Goal: Information Seeking & Learning: Learn about a topic

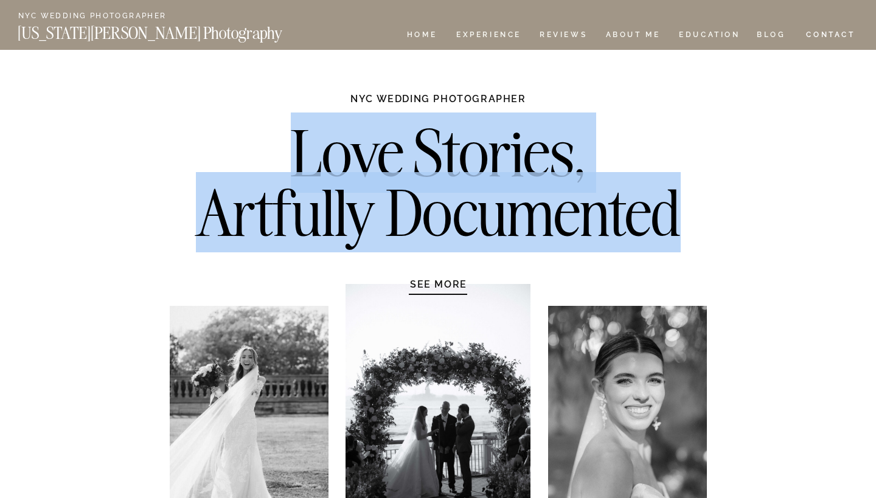
drag, startPoint x: 280, startPoint y: 144, endPoint x: 679, endPoint y: 231, distance: 408.9
click at [679, 231] on h2 "Love Stories, Artfully Documented" at bounding box center [438, 187] width 510 height 128
click at [377, 226] on h2 "Love Stories, Artfully Documented" at bounding box center [438, 187] width 510 height 128
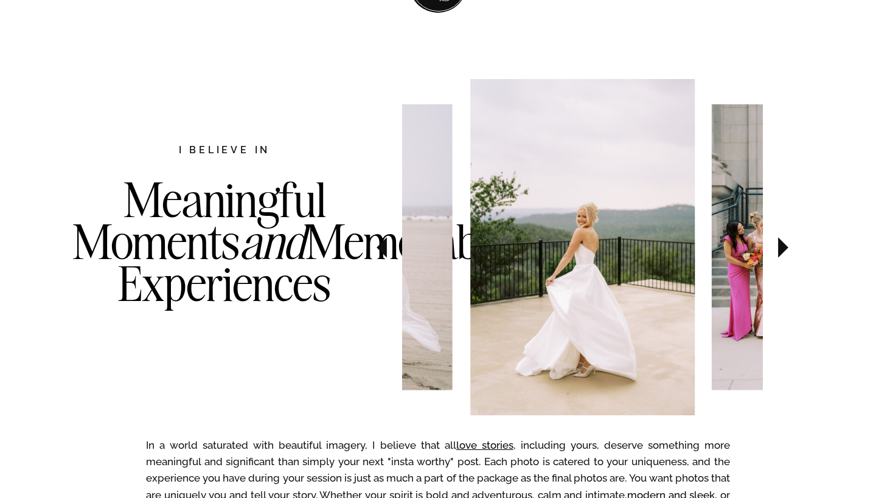
scroll to position [594, 0]
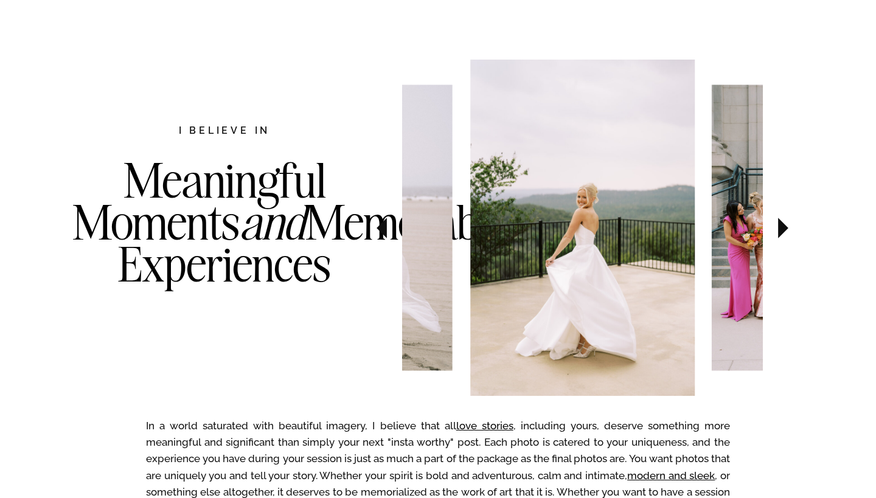
click at [779, 229] on icon at bounding box center [783, 228] width 10 height 21
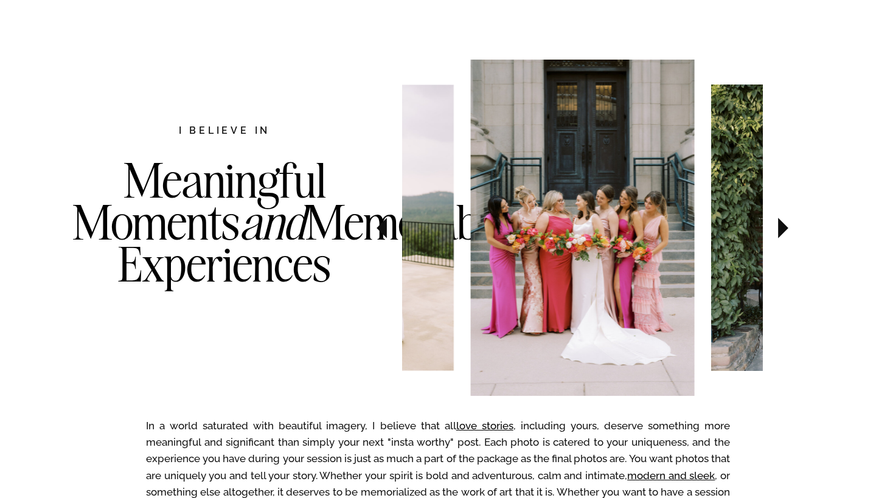
click at [779, 229] on icon at bounding box center [783, 228] width 10 height 21
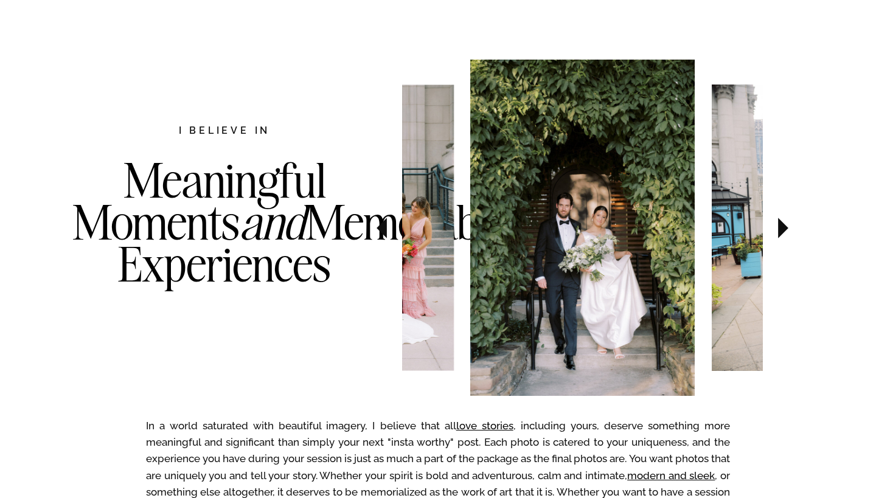
click at [777, 224] on icon at bounding box center [783, 228] width 41 height 43
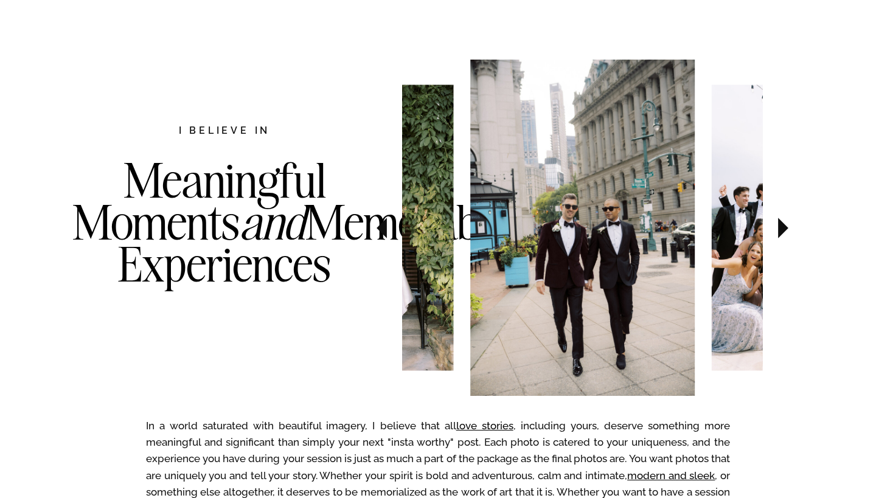
click at [777, 223] on icon at bounding box center [783, 228] width 41 height 43
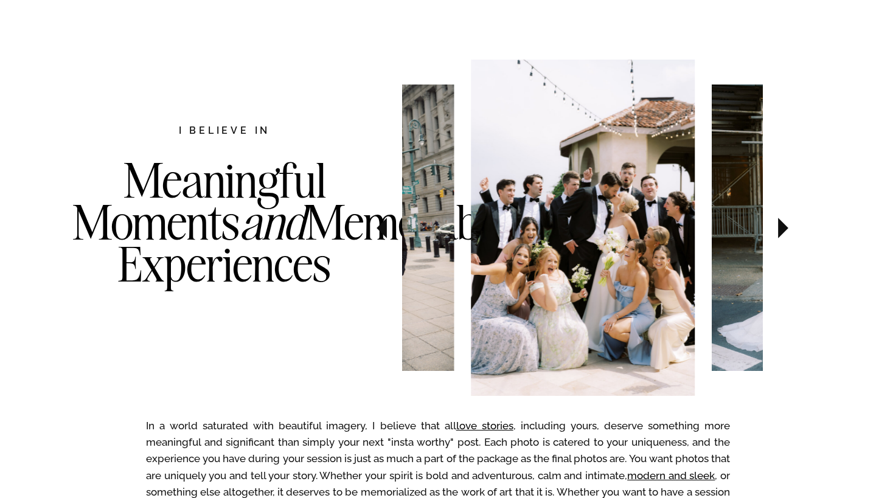
click at [778, 225] on icon at bounding box center [783, 228] width 41 height 43
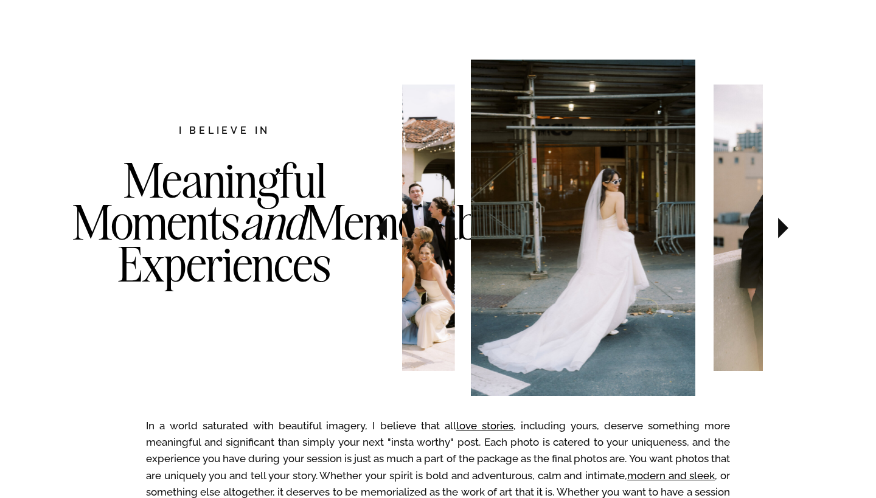
click at [778, 225] on icon at bounding box center [783, 228] width 41 height 43
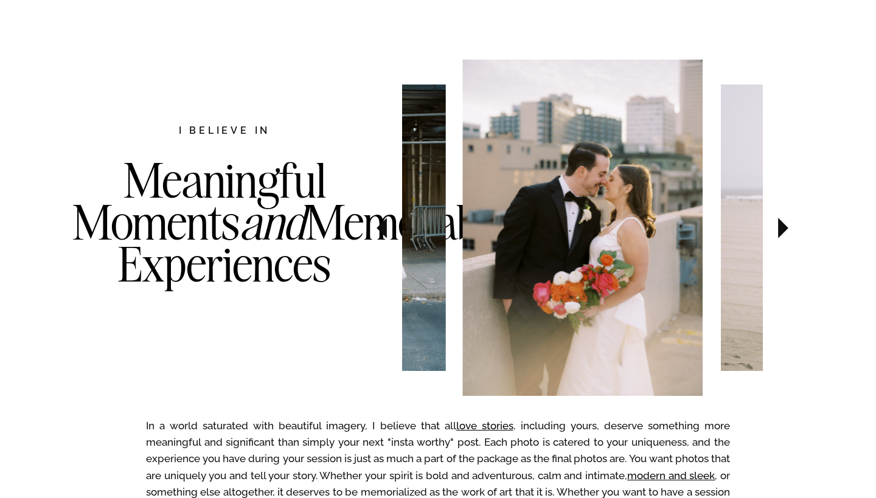
click at [778, 225] on icon at bounding box center [783, 228] width 41 height 43
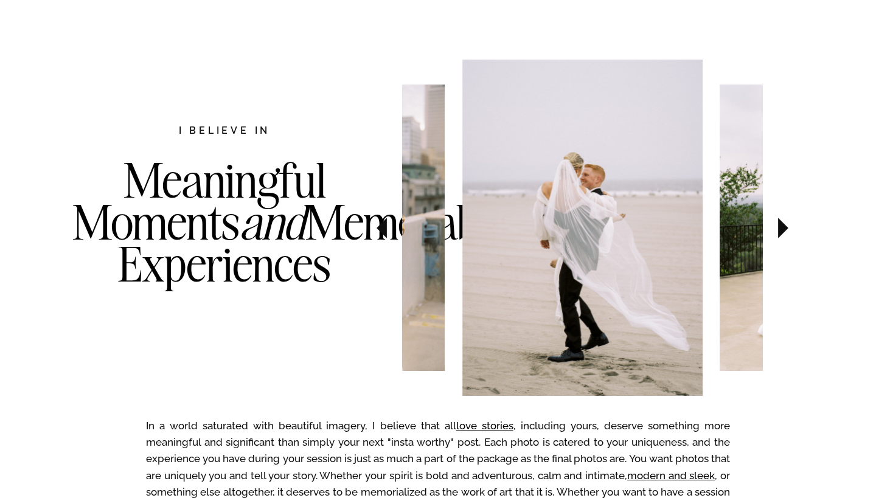
click at [778, 226] on icon at bounding box center [783, 228] width 41 height 43
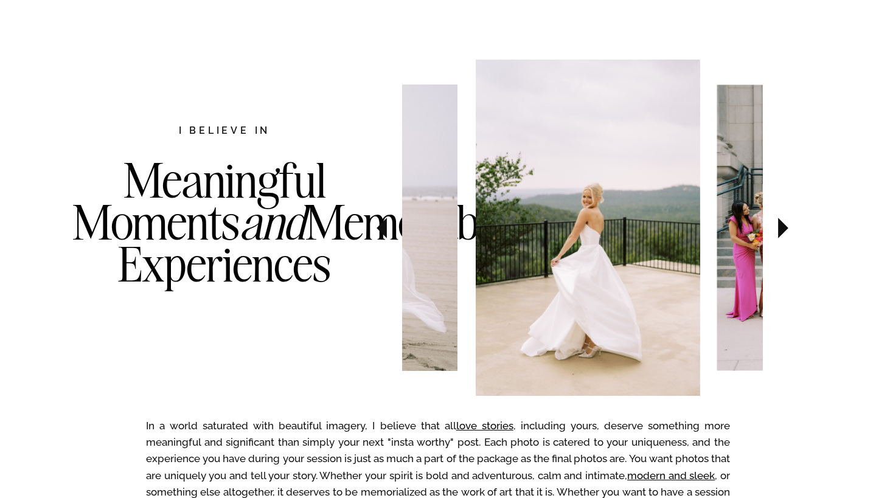
click at [778, 226] on icon at bounding box center [783, 228] width 41 height 43
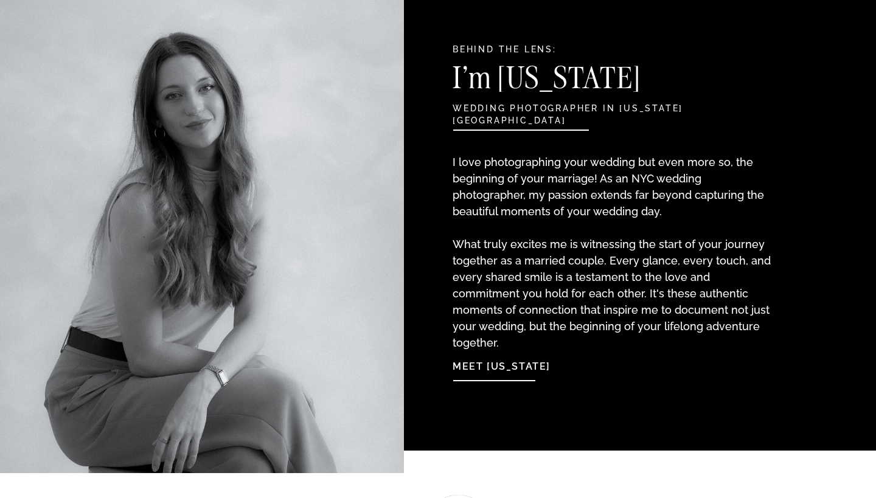
scroll to position [1290, 0]
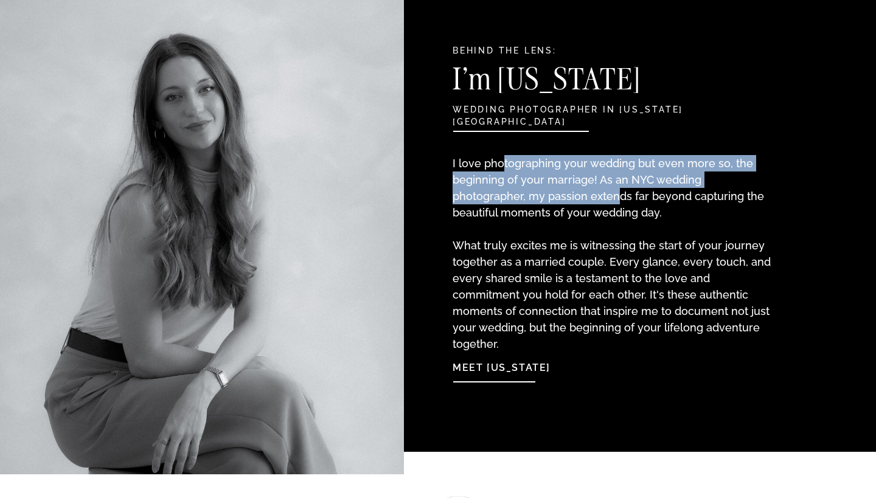
drag, startPoint x: 502, startPoint y: 167, endPoint x: 541, endPoint y: 198, distance: 49.8
click at [540, 198] on p "I love photographing your wedding but even more so, the beginning of your marri…" at bounding box center [614, 241] width 322 height 173
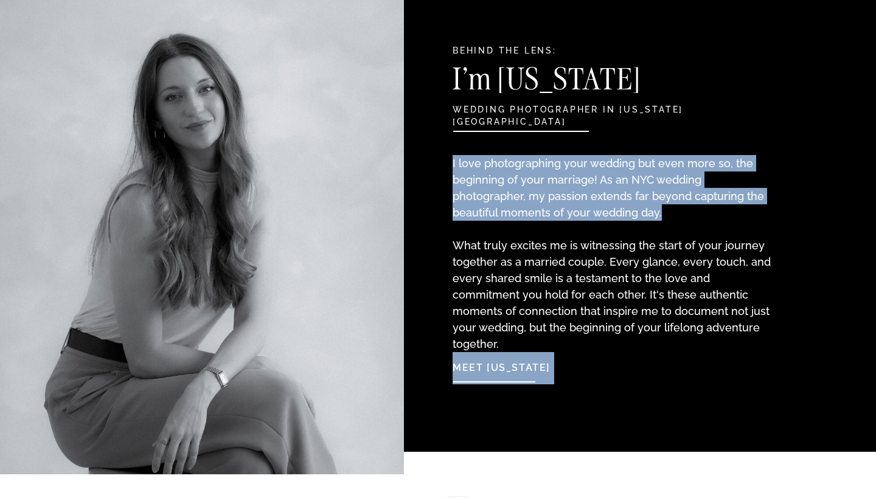
drag, startPoint x: 658, startPoint y: 210, endPoint x: 454, endPoint y: 163, distance: 209.2
click at [454, 163] on p "I love photographing your wedding but even more so, the beginning of your marri…" at bounding box center [614, 241] width 322 height 173
click at [554, 199] on p "I love photographing your wedding but even more so, the beginning of your marri…" at bounding box center [614, 241] width 322 height 173
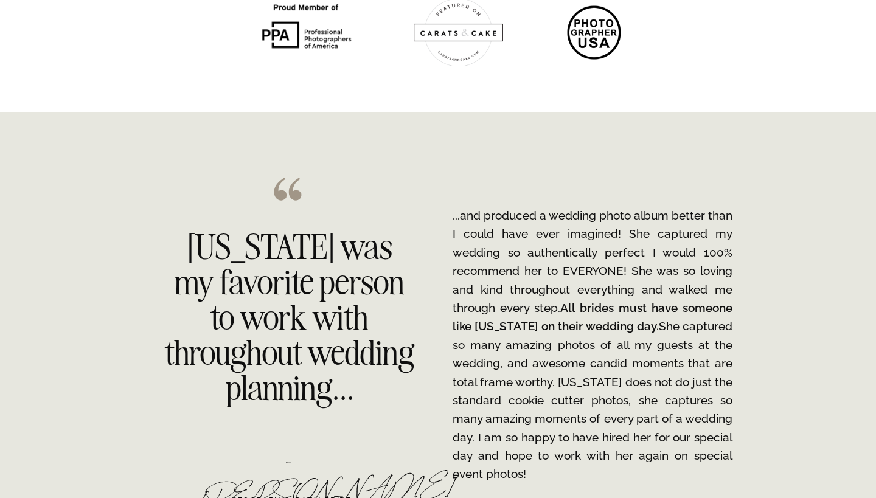
scroll to position [1937, 0]
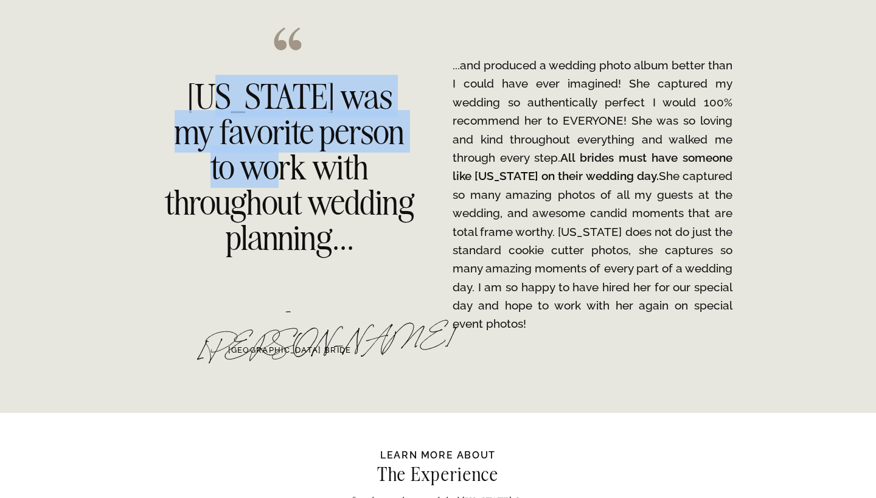
drag, startPoint x: 220, startPoint y: 106, endPoint x: 295, endPoint y: 172, distance: 100.0
click at [295, 172] on h2 "Georgia was my favorite person to work with throughout wedding planning..." at bounding box center [289, 163] width 249 height 169
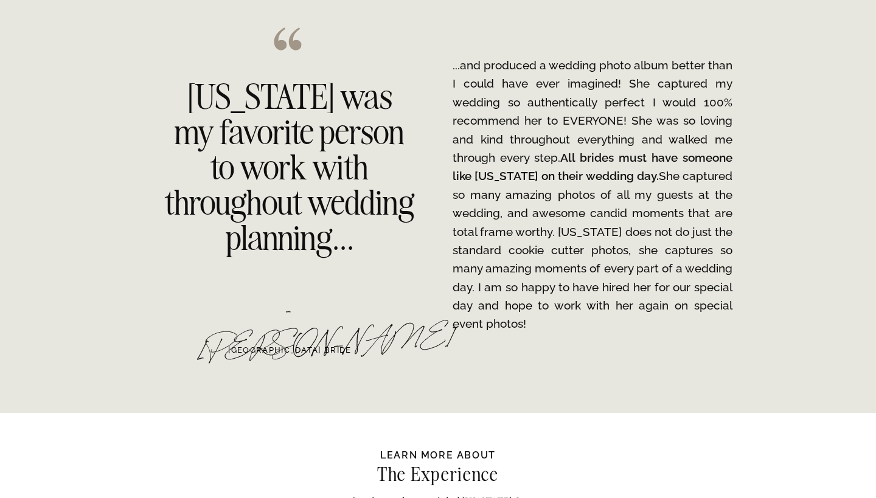
click at [333, 198] on h2 "Georgia was my favorite person to work with throughout wedding planning..." at bounding box center [289, 163] width 249 height 169
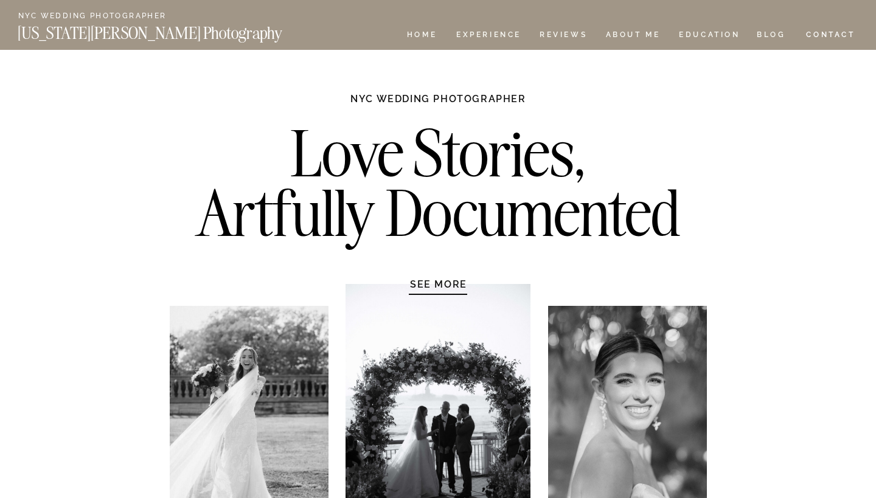
scroll to position [0, 0]
click at [703, 35] on nav "EDUCATION" at bounding box center [710, 36] width 64 height 10
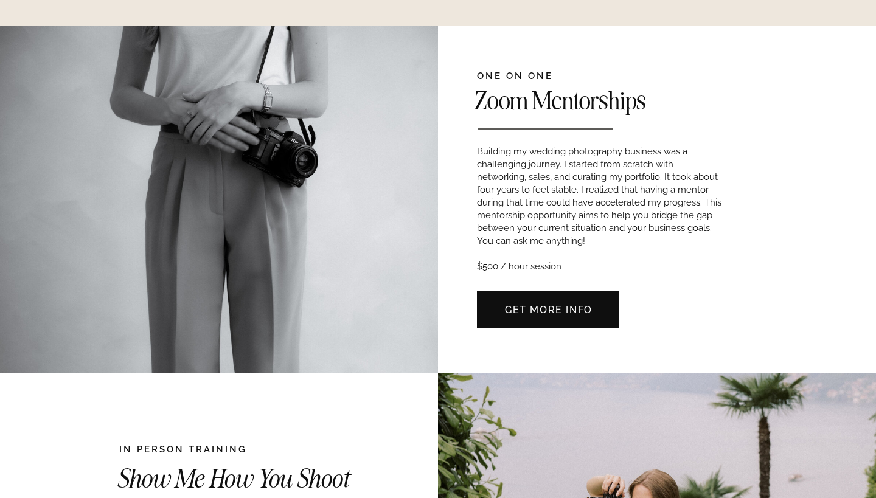
scroll to position [358, 0]
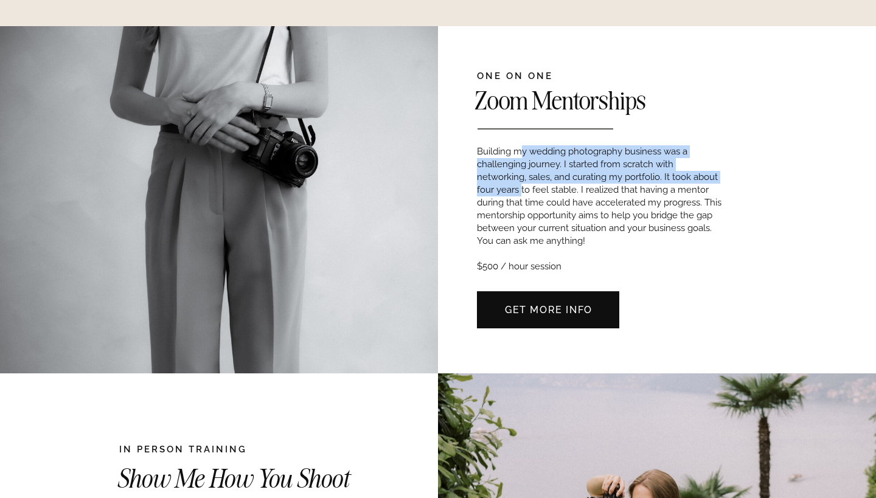
drag, startPoint x: 521, startPoint y: 152, endPoint x: 521, endPoint y: 180, distance: 28.0
click at [521, 181] on p "Building my wedding photography business was a challenging journey. I started f…" at bounding box center [600, 206] width 246 height 123
drag, startPoint x: 576, startPoint y: 181, endPoint x: 478, endPoint y: 153, distance: 102.6
click at [478, 153] on p "Building my wedding photography business was a challenging journey. I started f…" at bounding box center [600, 206] width 246 height 123
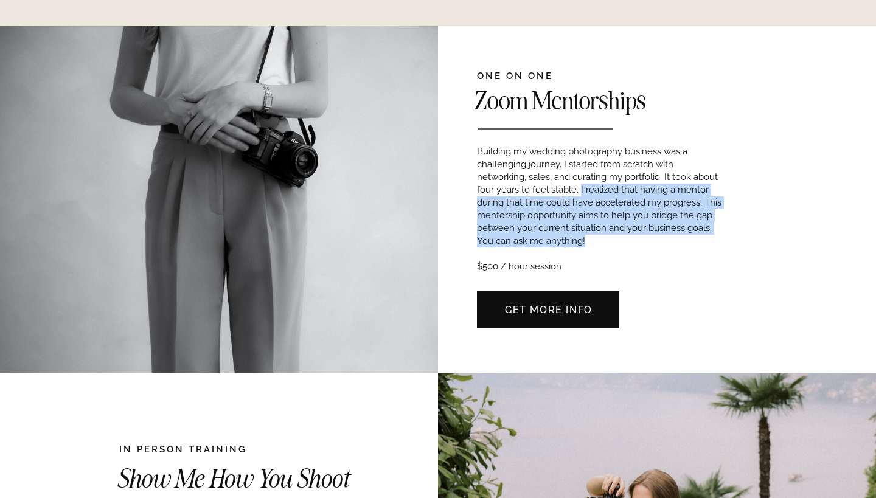
drag, startPoint x: 619, startPoint y: 241, endPoint x: 580, endPoint y: 191, distance: 63.3
click at [580, 191] on p "Building my wedding photography business was a challenging journey. I started f…" at bounding box center [600, 206] width 246 height 123
click at [529, 222] on p "Building my wedding photography business was a challenging journey. I started f…" at bounding box center [600, 206] width 246 height 123
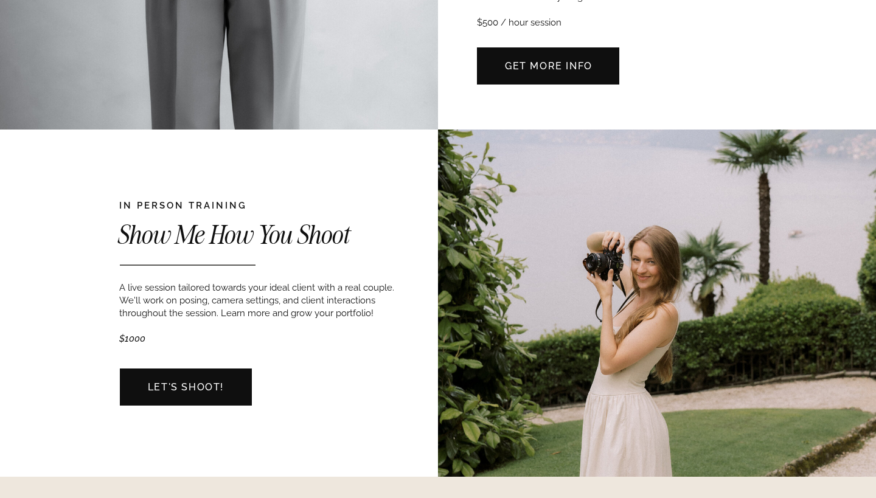
scroll to position [644, 0]
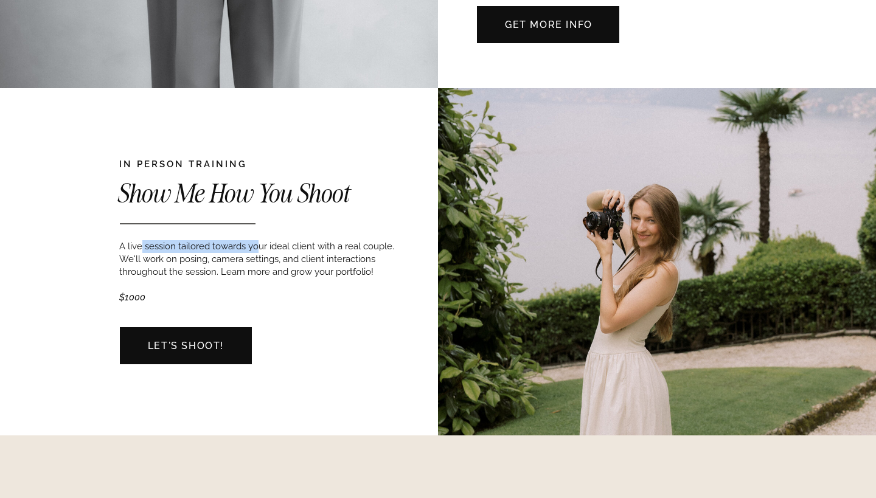
drag, startPoint x: 142, startPoint y: 244, endPoint x: 258, endPoint y: 246, distance: 116.2
click at [258, 246] on p "A live session tailored towards your ideal client with a real couple. We'll wor…" at bounding box center [257, 273] width 277 height 67
drag, startPoint x: 296, startPoint y: 244, endPoint x: 212, endPoint y: 238, distance: 84.1
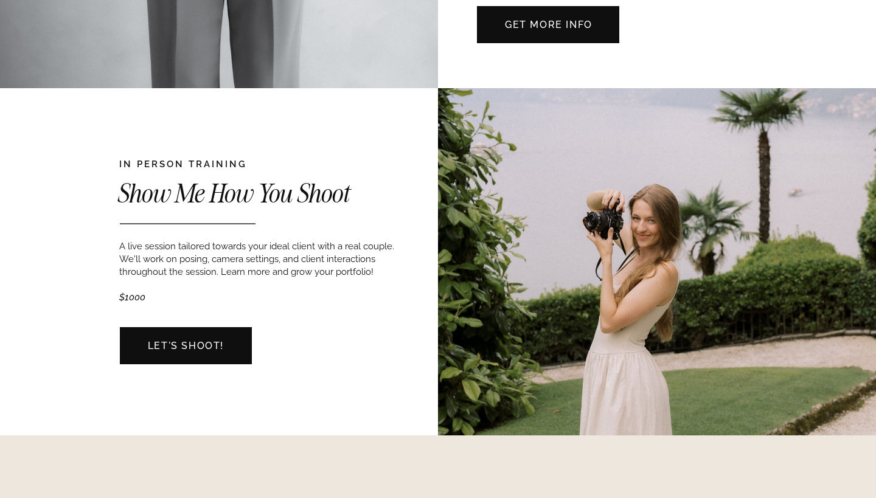
click at [205, 259] on p "A live session tailored towards your ideal client with a real couple. We'll wor…" at bounding box center [257, 273] width 277 height 67
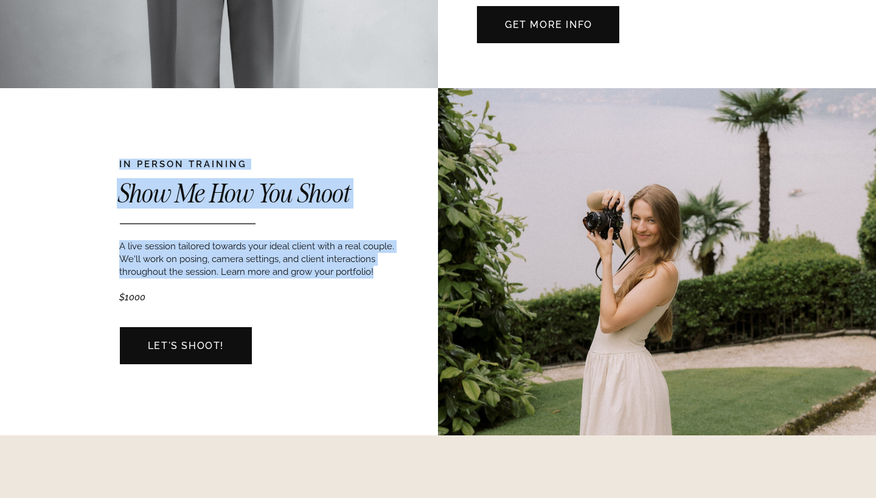
drag, startPoint x: 406, startPoint y: 277, endPoint x: 374, endPoint y: 272, distance: 32.6
click at [366, 276] on p "A live session tailored towards your ideal client with a real couple. We'll wor…" at bounding box center [257, 273] width 277 height 67
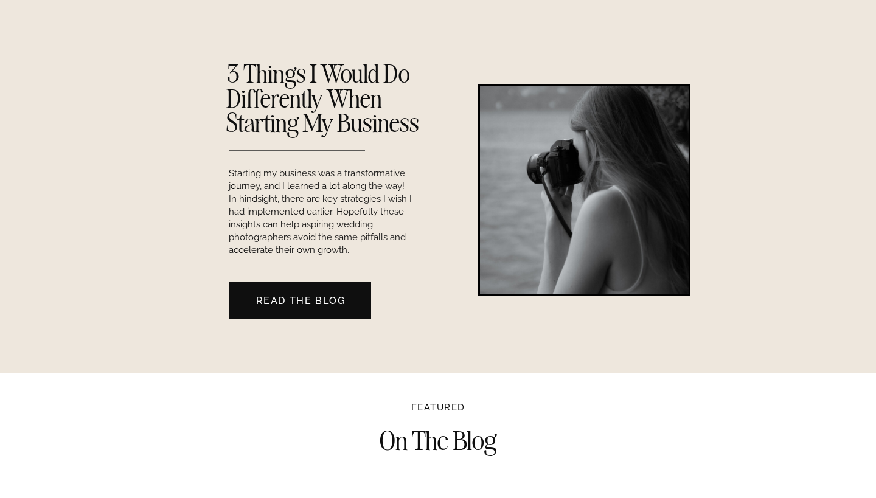
scroll to position [1054, 0]
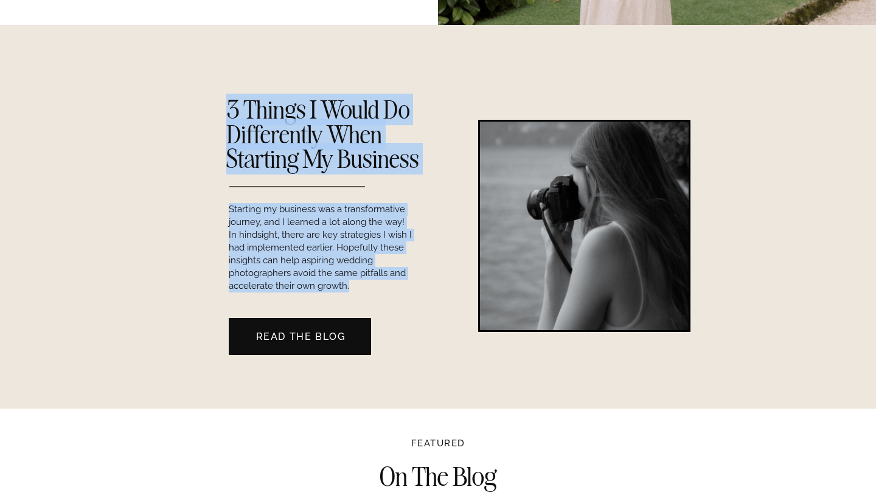
drag, startPoint x: 223, startPoint y: 102, endPoint x: 383, endPoint y: 287, distance: 244.9
click at [384, 254] on p "Starting my business was a transformative journey, and I learned a lot along th…" at bounding box center [321, 249] width 185 height 93
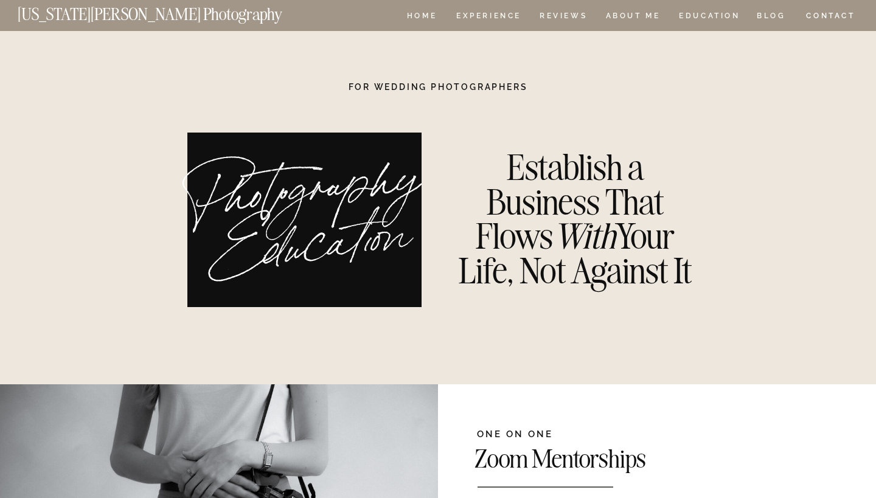
scroll to position [0, 0]
click at [627, 15] on nav "ABOUT ME" at bounding box center [632, 17] width 55 height 10
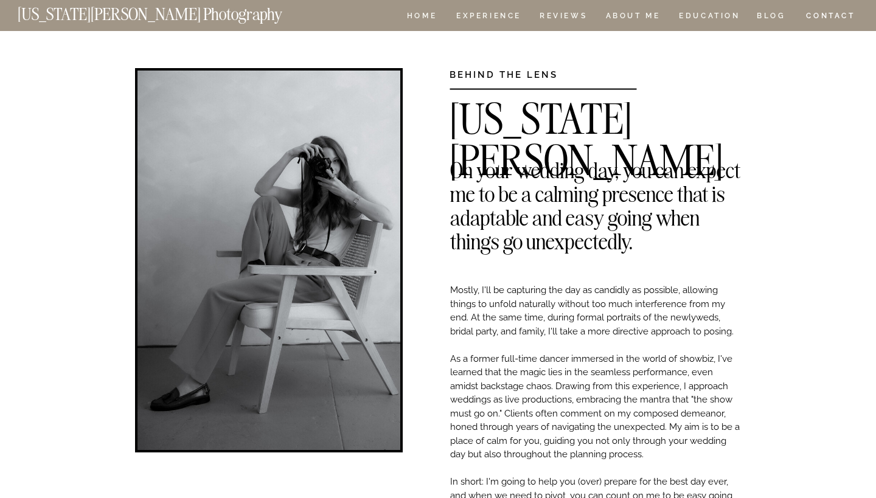
scroll to position [22, 0]
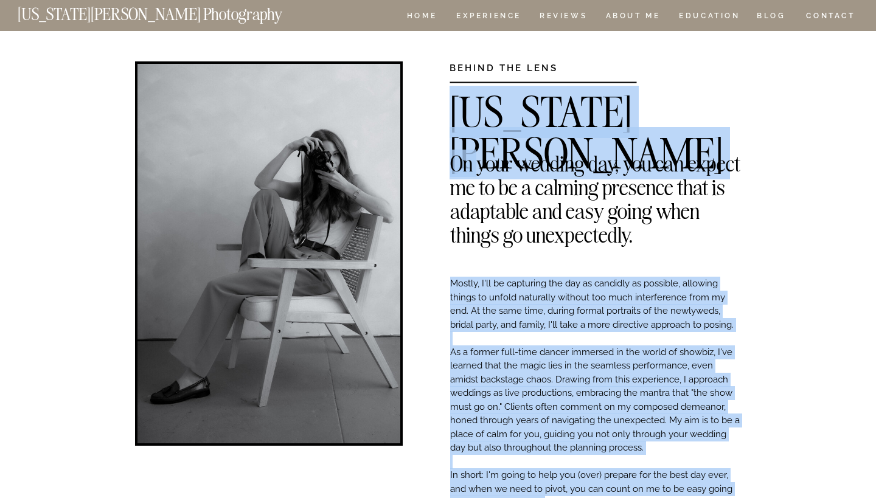
drag, startPoint x: 474, startPoint y: 164, endPoint x: 670, endPoint y: 225, distance: 205.1
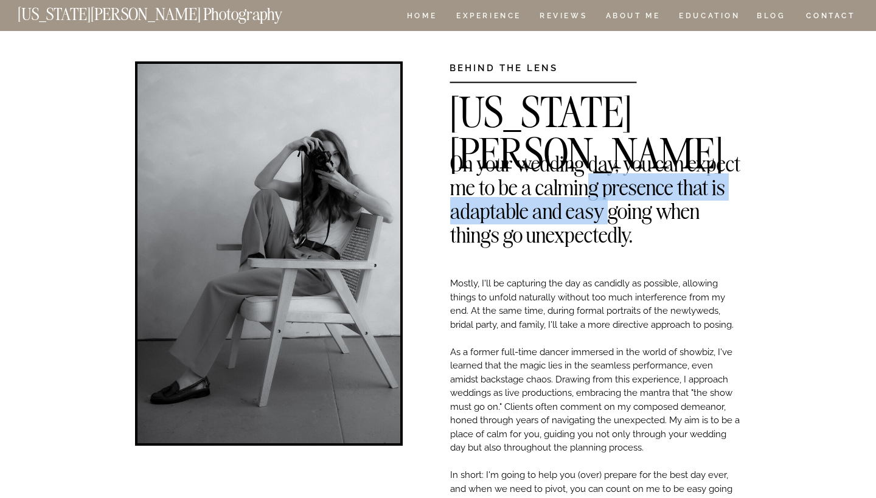
drag, startPoint x: 604, startPoint y: 206, endPoint x: 582, endPoint y: 190, distance: 27.5
click at [582, 170] on h2 "On your wedding day, you can expect me to be a calming presence that is adaptab…" at bounding box center [595, 160] width 291 height 18
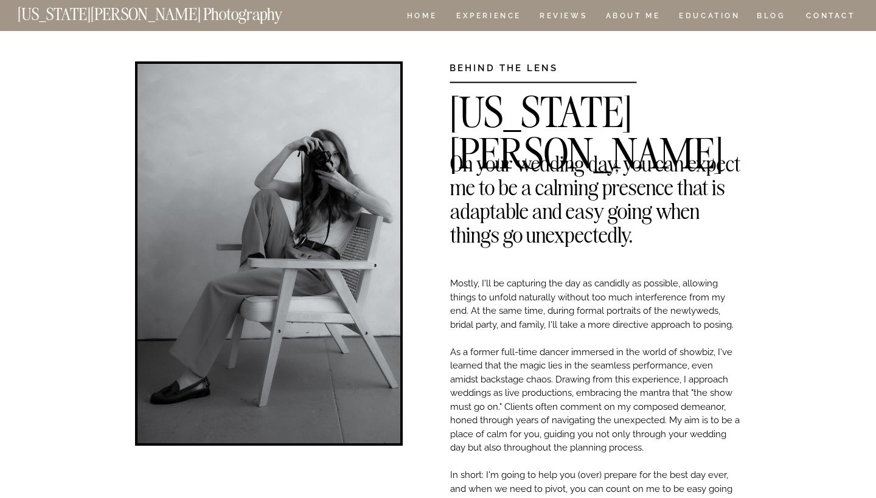
click at [533, 170] on h2 "On your wedding day, you can expect me to be a calming presence that is adaptab…" at bounding box center [595, 160] width 291 height 18
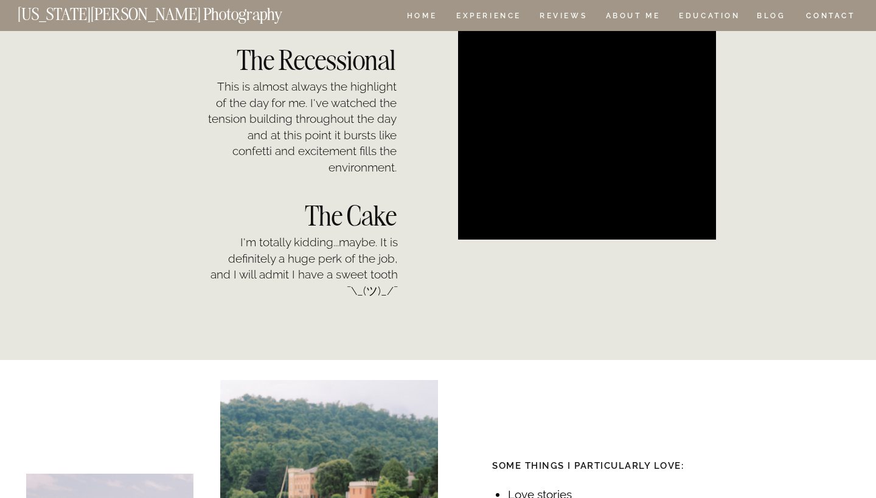
scroll to position [1428, 0]
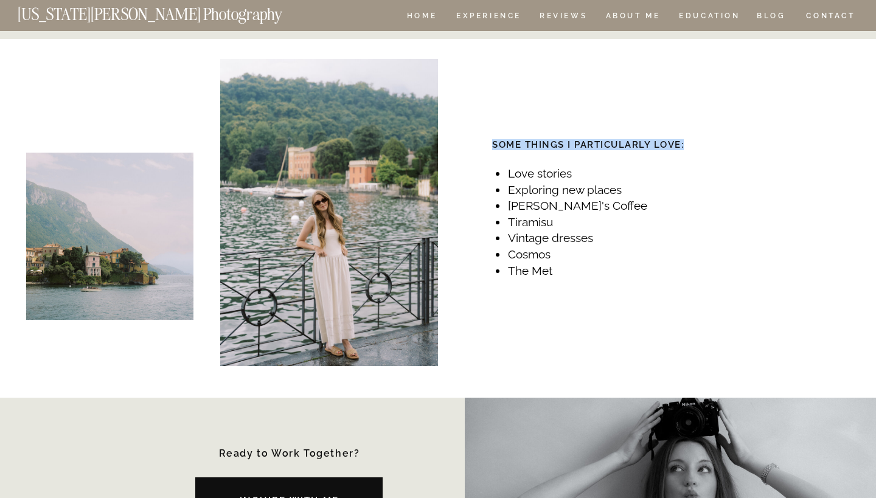
drag, startPoint x: 505, startPoint y: 138, endPoint x: 577, endPoint y: 152, distance: 73.7
click at [577, 152] on div "CONTACT BLOG REVIEWS ABOUT ME Experience EDUCATION HOME [US_STATE][PERSON_NAME]…" at bounding box center [438, 161] width 876 height 3178
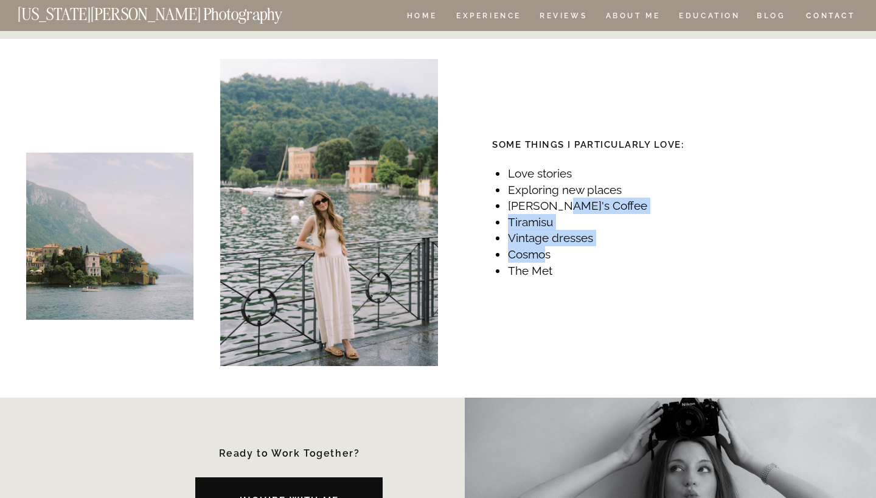
drag, startPoint x: 555, startPoint y: 204, endPoint x: 547, endPoint y: 257, distance: 53.5
click at [547, 257] on ul "Love stories Exploring new places [PERSON_NAME]'s Coffee Tiramisu Vintage dress…" at bounding box center [575, 221] width 158 height 113
click at [557, 266] on li "The Met" at bounding box center [580, 271] width 146 height 16
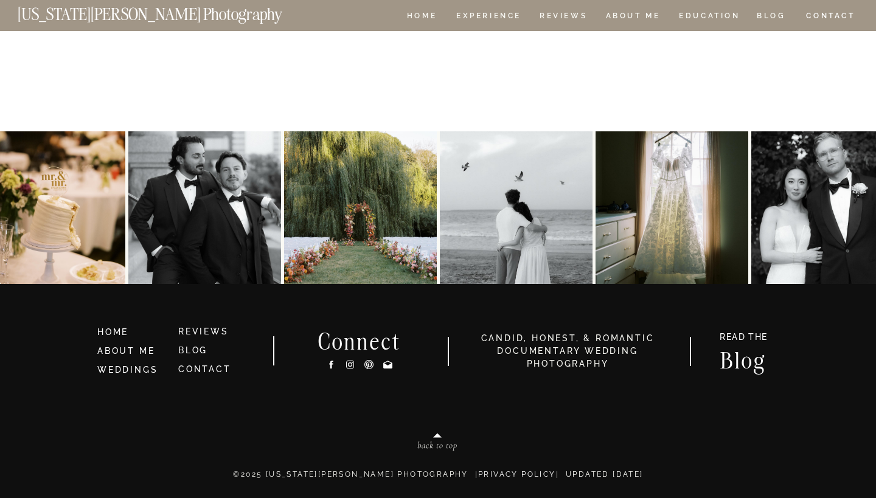
scroll to position [2680, 0]
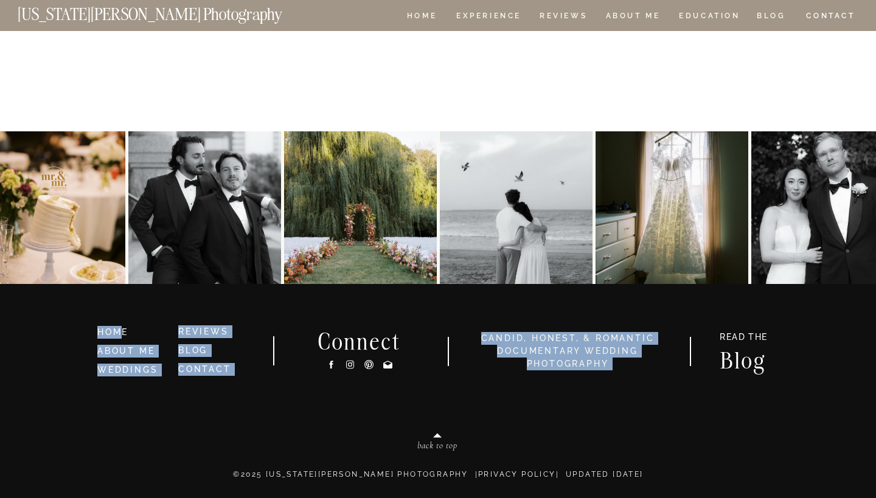
drag, startPoint x: 657, startPoint y: 371, endPoint x: 121, endPoint y: 330, distance: 537.5
click at [554, 353] on h3 "candid, honest, & romantic Documentary Wedding photography" at bounding box center [567, 351] width 204 height 38
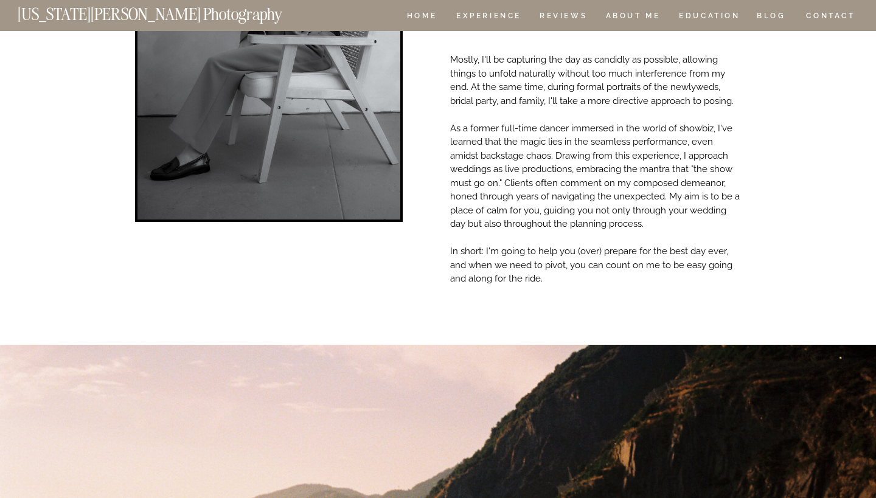
scroll to position [148, 0]
